Goal: Task Accomplishment & Management: Manage account settings

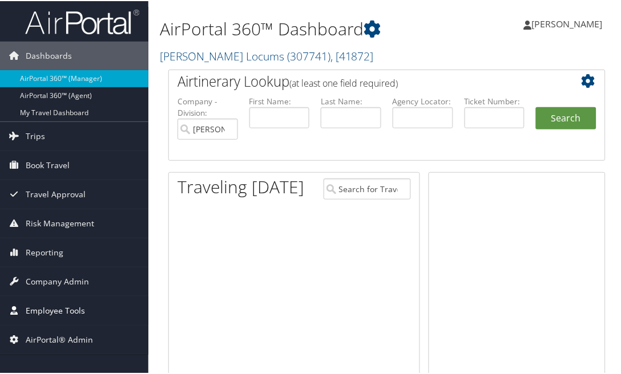
click at [53, 307] on span "Employee Tools" at bounding box center [55, 310] width 59 height 29
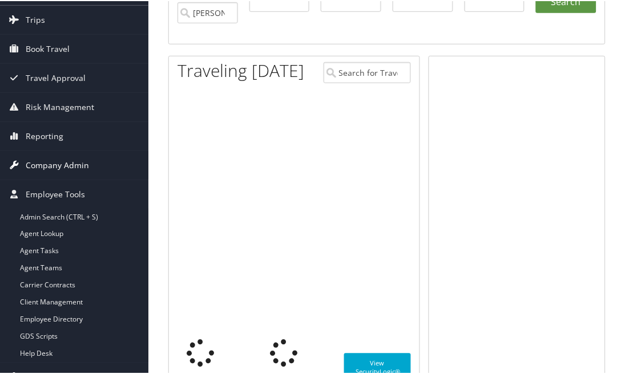
scroll to position [127, 0]
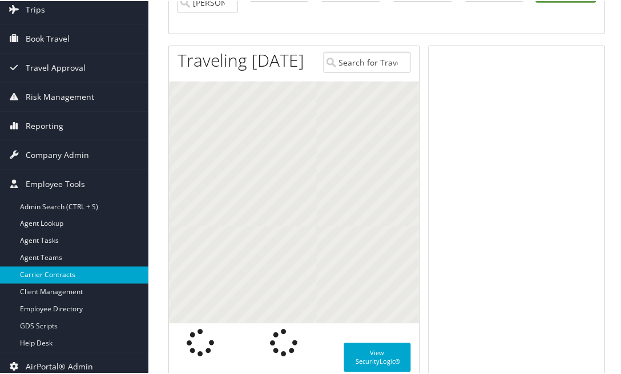
click at [65, 276] on link "Carrier Contracts" at bounding box center [74, 274] width 148 height 17
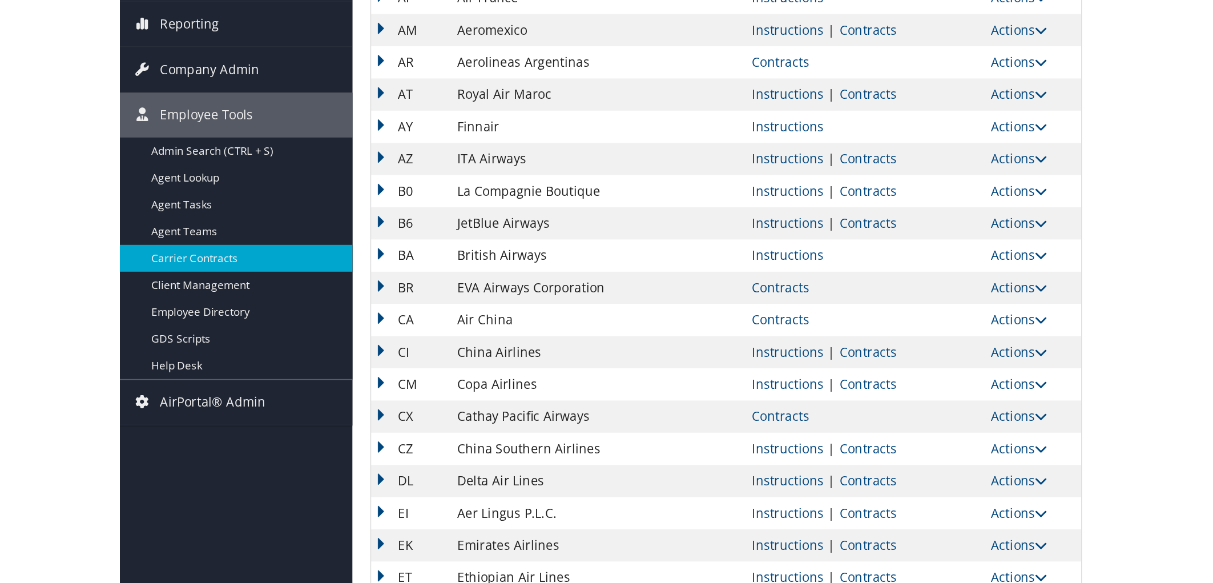
scroll to position [190, 0]
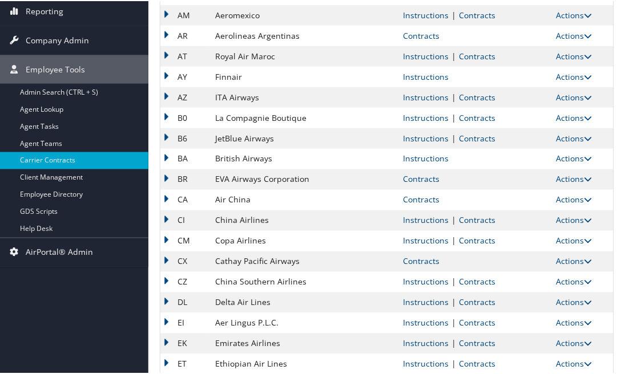
click at [550, 37] on td "Actions Upload Contract Edit Delete" at bounding box center [581, 35] width 63 height 21
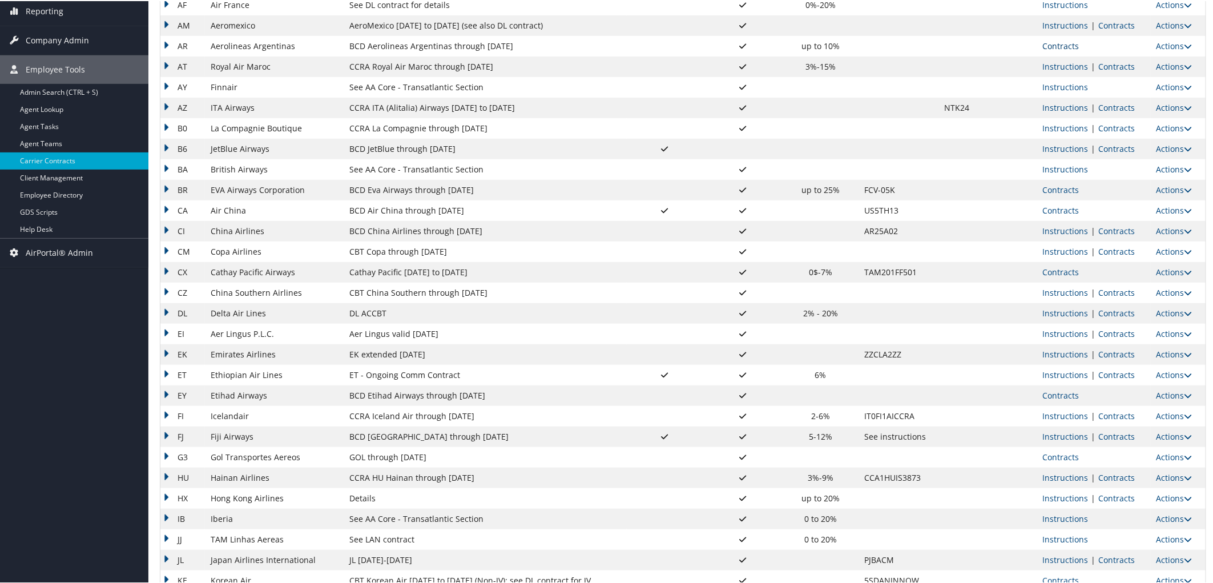
click at [625, 43] on link "Contracts" at bounding box center [1060, 44] width 37 height 11
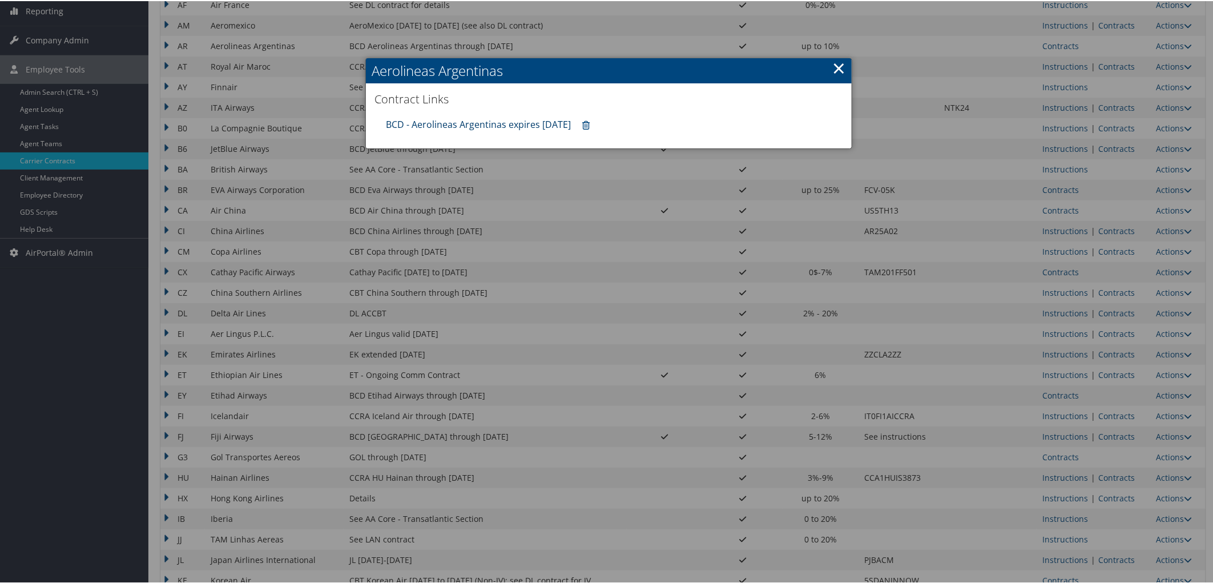
click at [482, 122] on link "BCD - Aerolineas Argentinas expires 12.31.25" at bounding box center [478, 123] width 185 height 13
